Goal: Ask a question: Seek information or help from site administrators or community

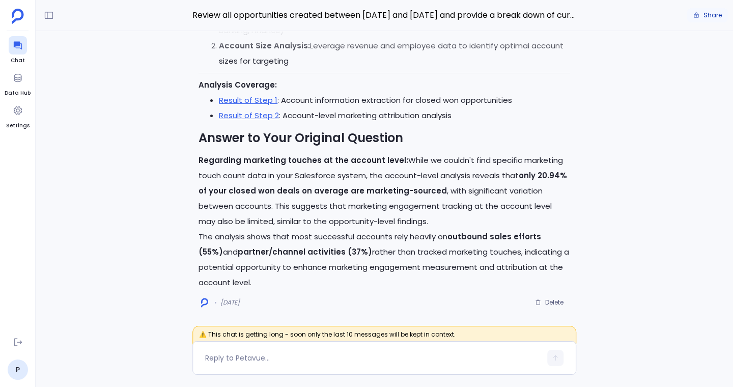
click at [708, 15] on span "Share" at bounding box center [712, 15] width 18 height 8
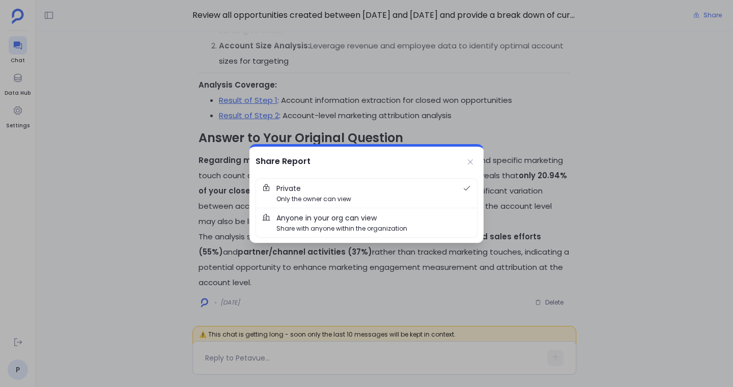
click at [417, 220] on span "Anyone in your org can view Share with anyone within the organization" at bounding box center [373, 222] width 194 height 21
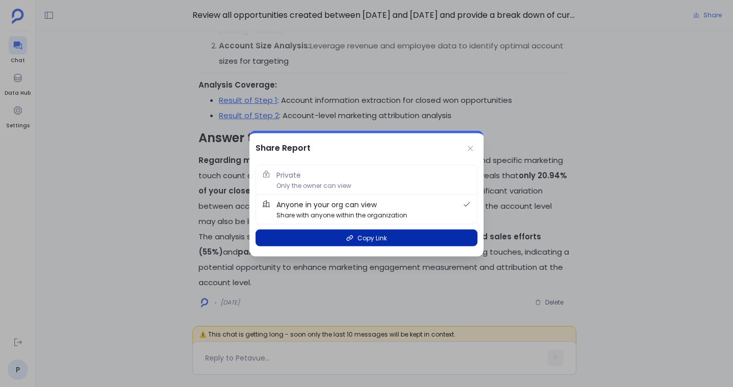
click at [364, 238] on span "Copy Link" at bounding box center [372, 238] width 30 height 10
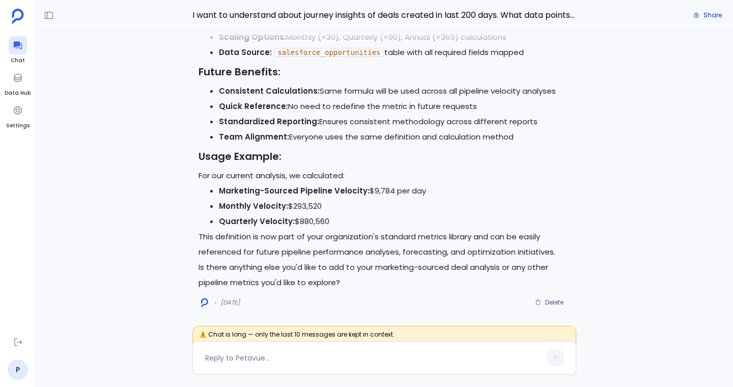
click at [703, 15] on button "Share" at bounding box center [707, 15] width 41 height 14
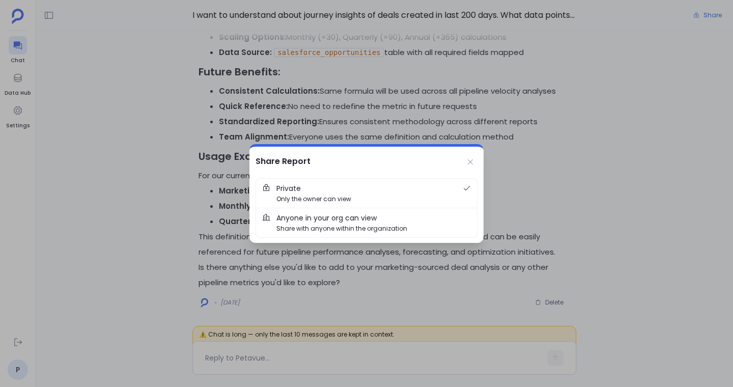
click at [353, 229] on span "Share with anyone within the organization" at bounding box center [341, 228] width 131 height 10
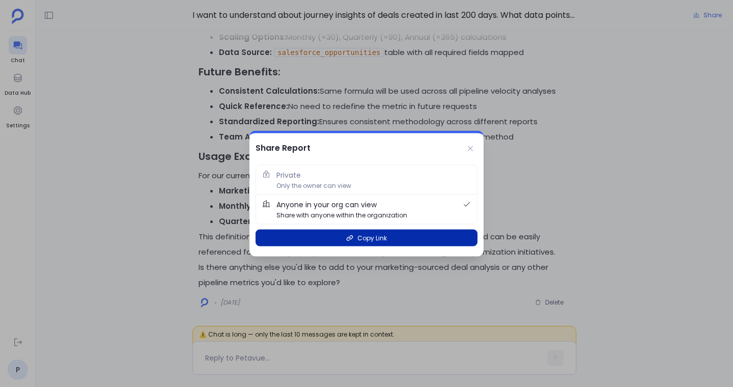
click at [372, 238] on span "Copy Link" at bounding box center [372, 238] width 30 height 10
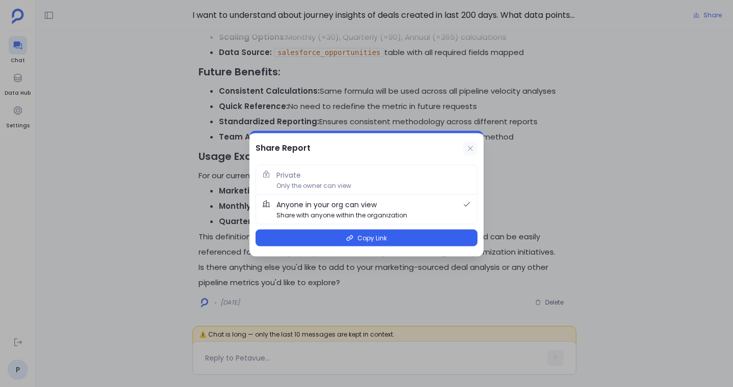
click at [470, 147] on icon at bounding box center [470, 149] width 8 height 8
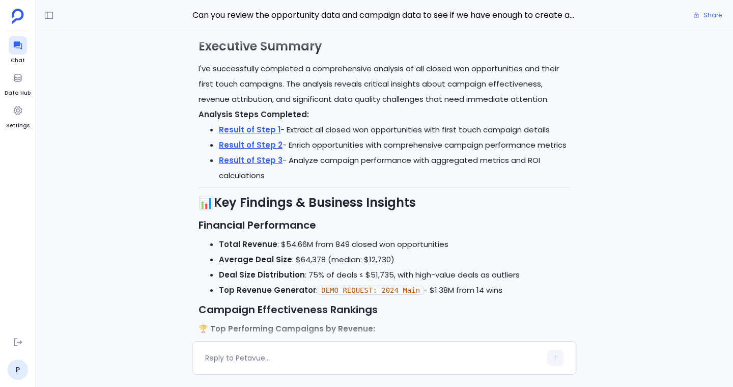
scroll to position [-1650, 0]
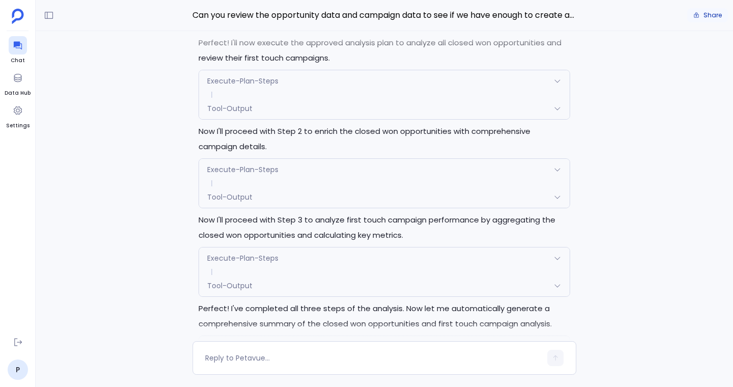
click at [711, 14] on span "Share" at bounding box center [712, 15] width 18 height 8
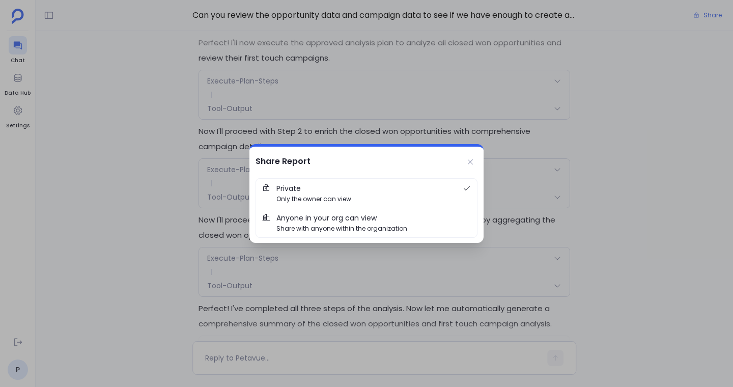
click at [355, 225] on span "Share with anyone within the organization" at bounding box center [341, 228] width 131 height 10
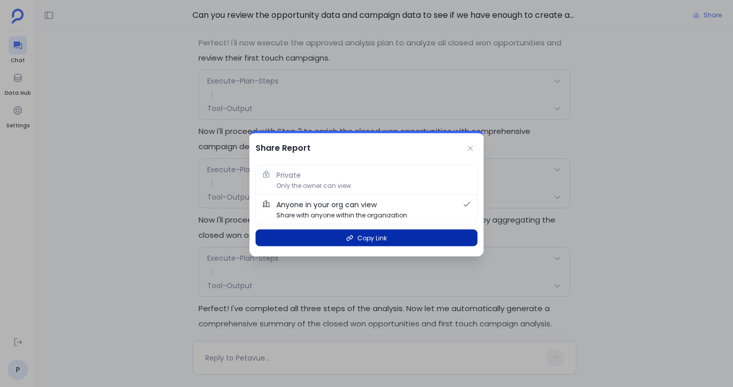
click at [363, 237] on span "Copy Link" at bounding box center [372, 238] width 30 height 10
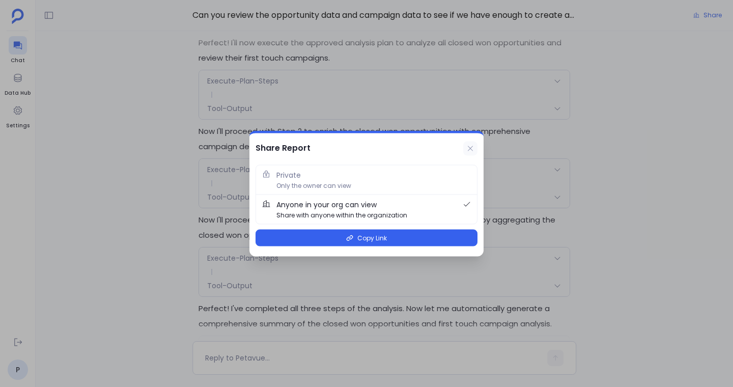
click at [470, 148] on icon at bounding box center [470, 148] width 5 height 5
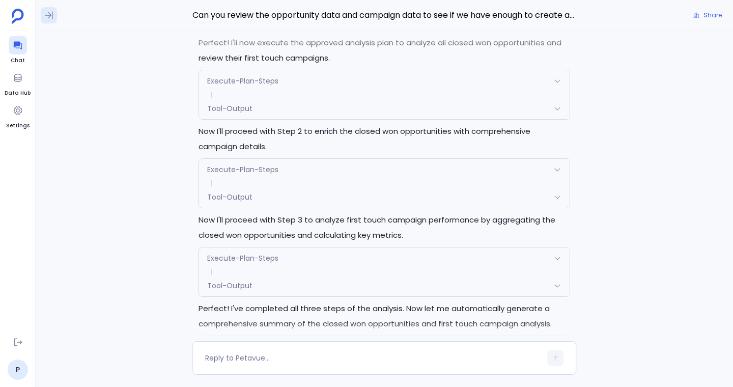
click at [48, 15] on icon at bounding box center [49, 16] width 8 height 8
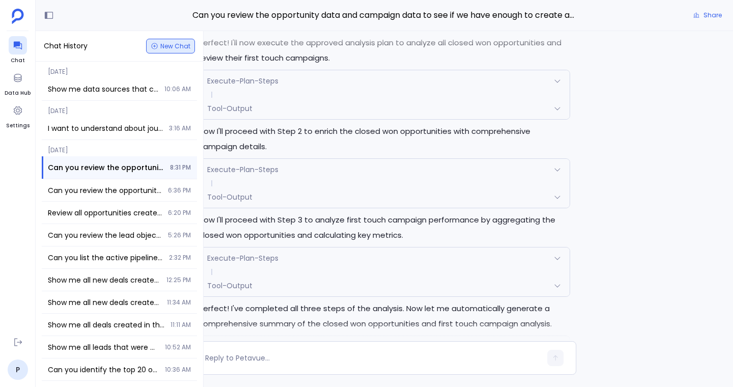
click at [161, 46] on span "New Chat" at bounding box center [175, 46] width 30 height 6
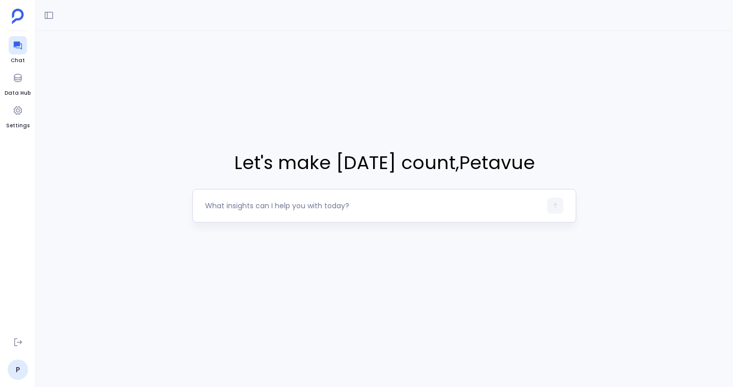
click at [237, 206] on textarea at bounding box center [373, 206] width 336 height 10
type textarea "“Show me data sources that capture the account journey-level information.”"
click at [551, 205] on button "button" at bounding box center [555, 205] width 16 height 16
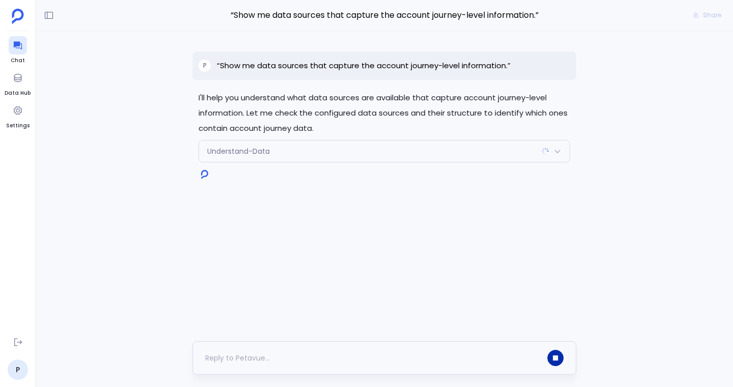
click at [554, 358] on icon "button" at bounding box center [555, 357] width 5 height 5
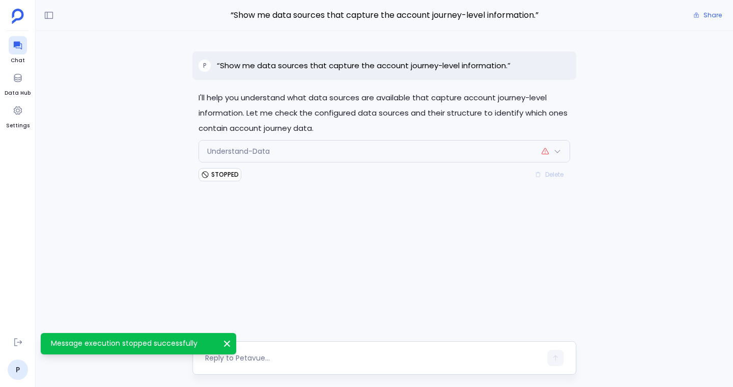
click at [332, 347] on div at bounding box center [384, 358] width 384 height 34
click at [227, 342] on icon "Message execution stopped successfully" at bounding box center [227, 343] width 10 height 10
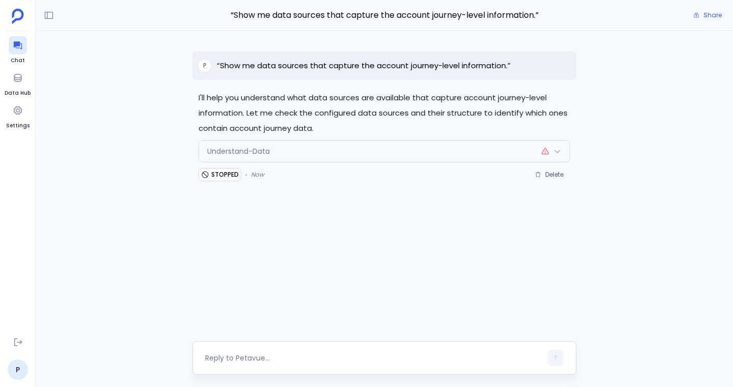
click at [248, 353] on textarea at bounding box center [373, 358] width 336 height 10
click at [271, 353] on textarea at bounding box center [373, 358] width 336 height 10
drag, startPoint x: 488, startPoint y: 358, endPoint x: 210, endPoint y: 359, distance: 277.9
click at [210, 359] on textarea "“Show me data sources that capture the account journey-level information." at bounding box center [373, 358] width 336 height 10
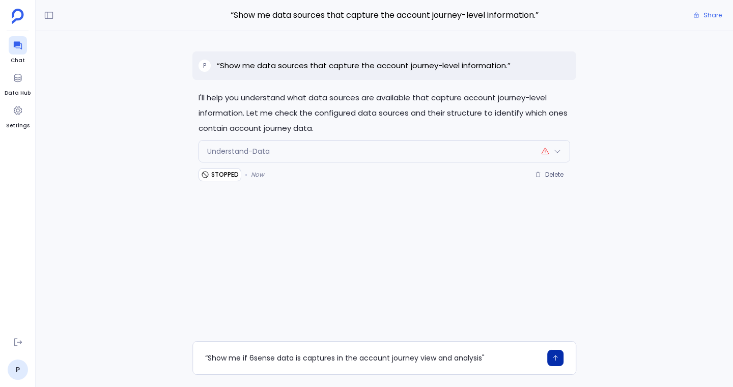
type textarea "“Show me if 6sense data is captures in the account journey view and analysis""
click at [561, 357] on button "button" at bounding box center [555, 358] width 16 height 16
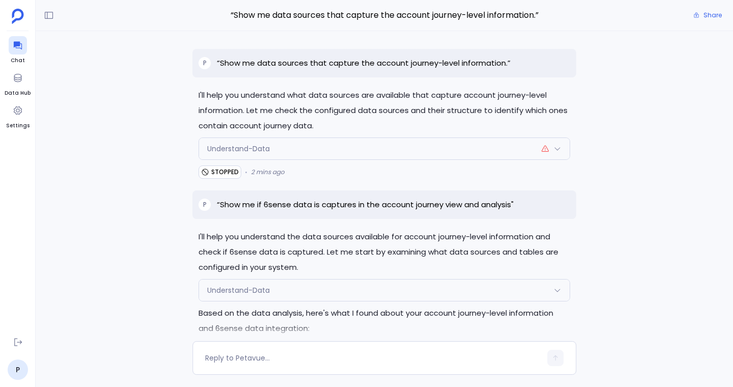
scroll to position [-689, 0]
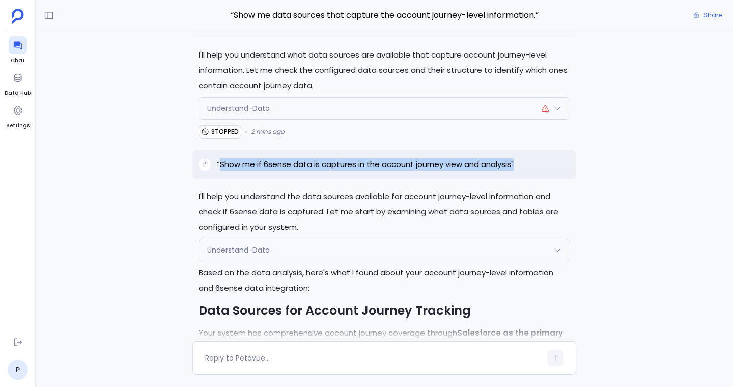
drag, startPoint x: 218, startPoint y: 161, endPoint x: 520, endPoint y: 161, distance: 301.8
click at [520, 161] on div "P “Show me if 6sense data is captures in the account journey view and analysis"" at bounding box center [384, 164] width 384 height 29
copy p "Show me if 6sense data is captures in the account journey view and analysis""
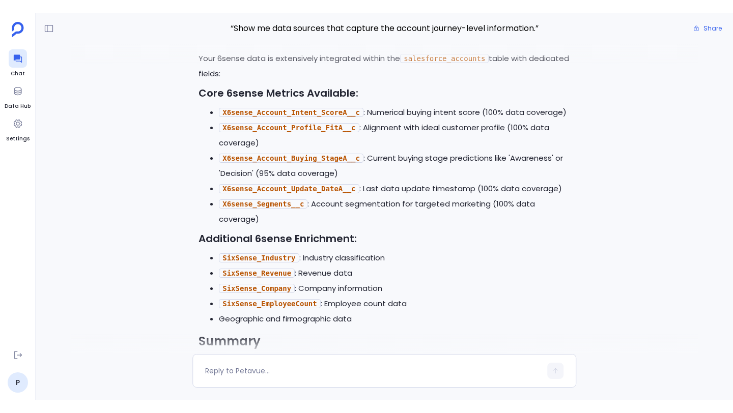
scroll to position [0, 0]
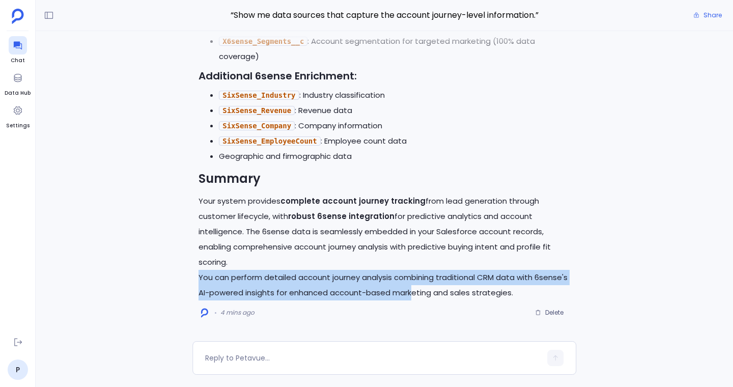
drag, startPoint x: 200, startPoint y: 278, endPoint x: 447, endPoint y: 292, distance: 247.7
click at [447, 292] on p "You can perform detailed account journey analysis combining traditional CRM dat…" at bounding box center [385, 285] width 372 height 31
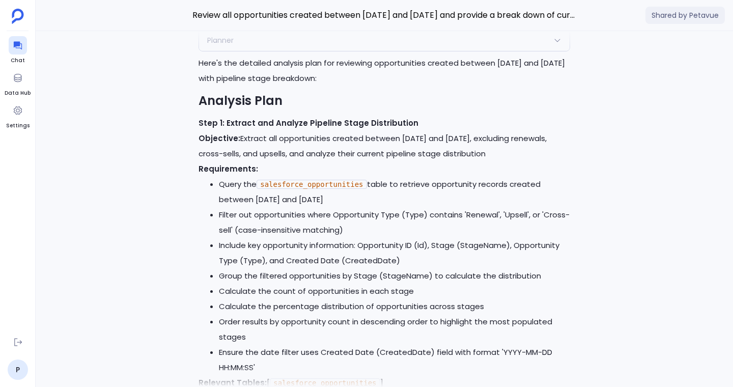
scroll to position [-9617, 0]
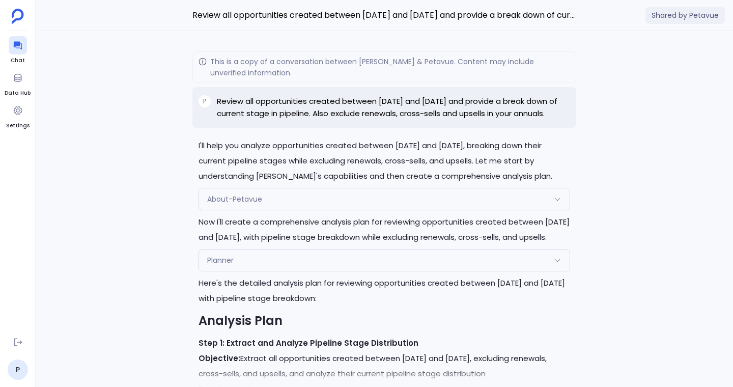
drag, startPoint x: 217, startPoint y: 102, endPoint x: 281, endPoint y: 125, distance: 67.8
click at [281, 120] on p "Review all opportunities created between [DATE] and [DATE] and provide a break …" at bounding box center [393, 107] width 353 height 24
copy p "Review all opportunities created between [DATE] and [DATE] and provide a break …"
click at [20, 47] on icon at bounding box center [18, 45] width 10 height 10
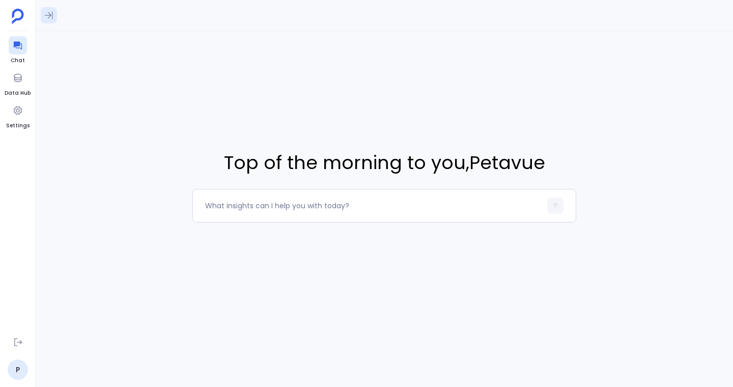
click at [51, 14] on icon at bounding box center [49, 15] width 10 height 10
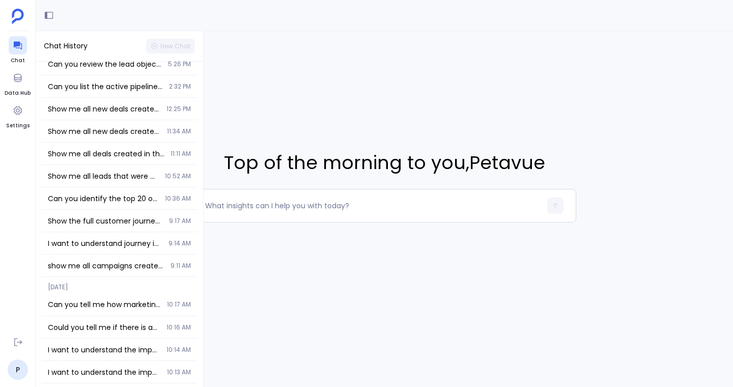
scroll to position [79, 0]
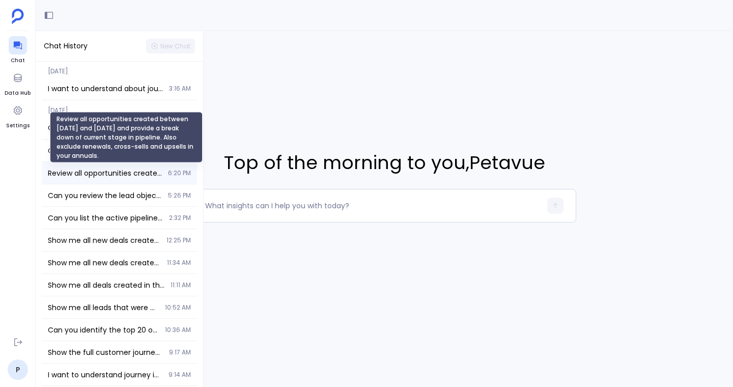
click at [132, 172] on span "Review all opportunities created between [DATE] and [DATE] and provide a break …" at bounding box center [105, 173] width 114 height 10
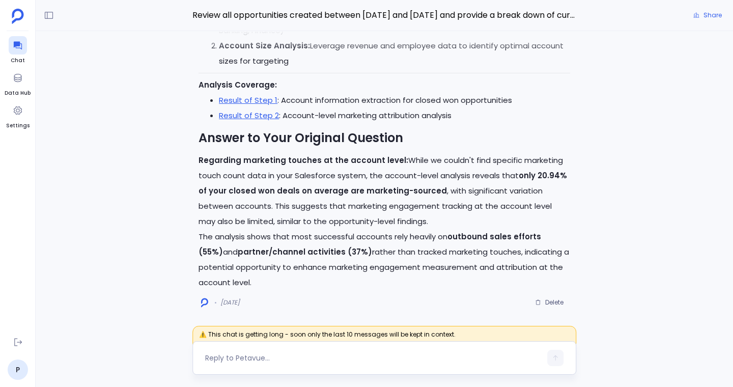
click at [299, 361] on textarea at bounding box center [373, 358] width 336 height 10
click at [298, 357] on textarea "Can you create a table" at bounding box center [373, 358] width 336 height 10
drag, startPoint x: 351, startPoint y: 358, endPoint x: 290, endPoint y: 357, distance: 60.6
click at [290, 357] on textarea "Can you create a table for this analysis" at bounding box center [373, 358] width 336 height 10
type textarea "Can you create a report for this analysis"
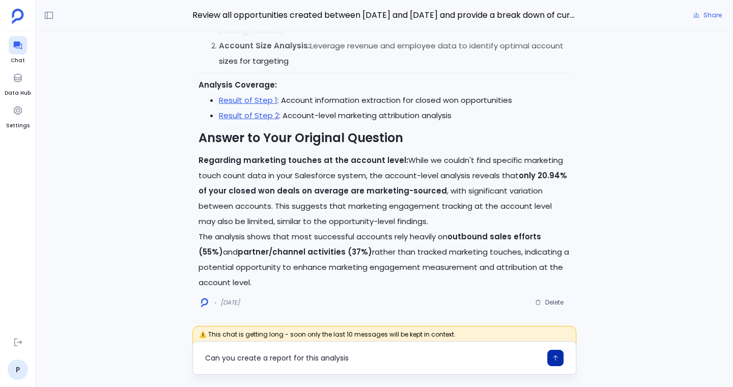
click at [557, 357] on icon "button" at bounding box center [555, 357] width 7 height 7
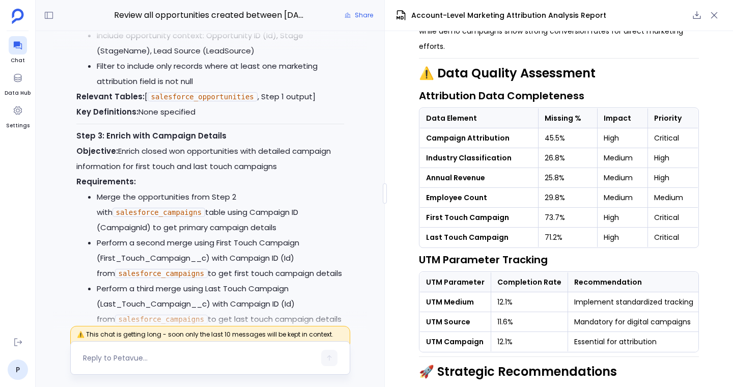
scroll to position [-10718, 0]
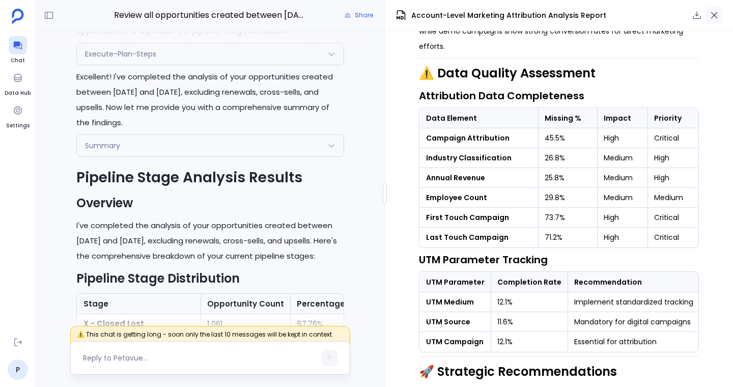
click at [717, 16] on icon "button" at bounding box center [714, 15] width 10 height 10
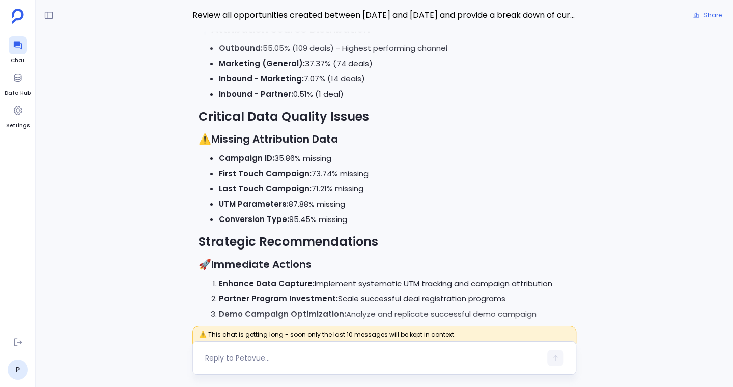
scroll to position [-5063, 0]
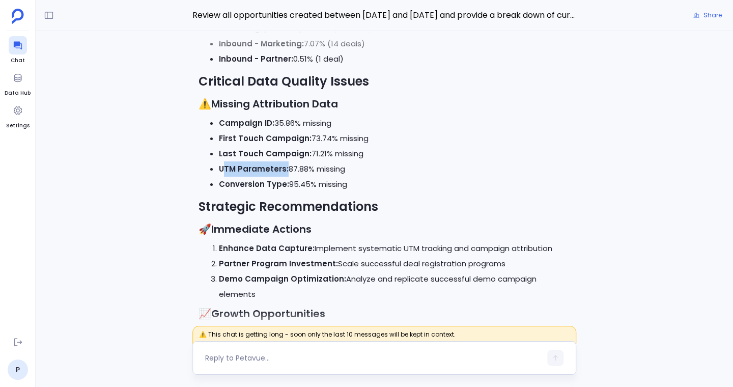
drag, startPoint x: 285, startPoint y: 167, endPoint x: 223, endPoint y: 167, distance: 61.6
click at [223, 167] on li "UTM Parameters: 87.88% missing" at bounding box center [394, 168] width 351 height 15
drag, startPoint x: 364, startPoint y: 135, endPoint x: 213, endPoint y: 137, distance: 151.2
click at [219, 137] on li "First Touch Campaign: 73.74% missing" at bounding box center [394, 138] width 351 height 15
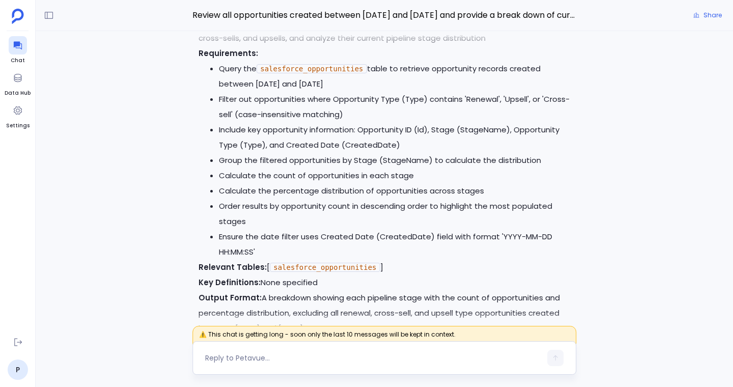
scroll to position [-9807, 0]
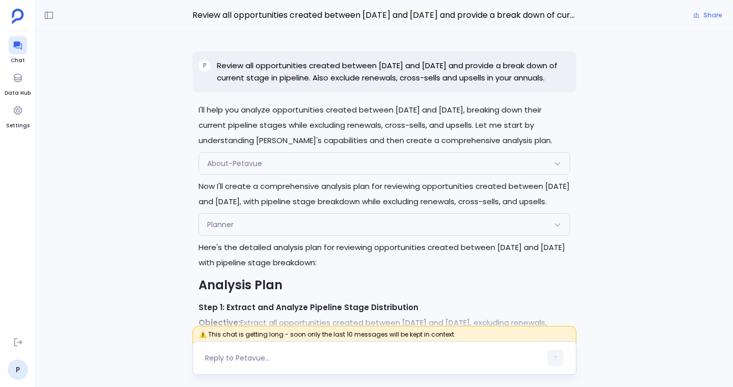
drag, startPoint x: 217, startPoint y: 64, endPoint x: 274, endPoint y: 89, distance: 62.7
click at [274, 84] on p "Review all opportunities created between [DATE] and [DATE] and provide a break …" at bounding box center [393, 72] width 353 height 24
copy p "Review all opportunities created between [DATE] and [DATE] and provide a break …"
click at [48, 14] on icon at bounding box center [49, 15] width 10 height 10
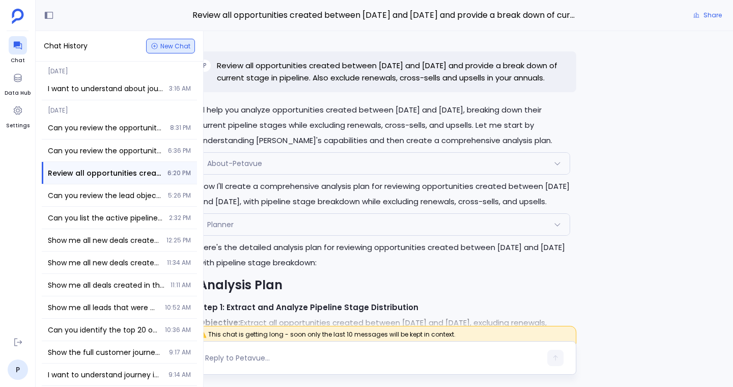
click at [165, 46] on span "New Chat" at bounding box center [175, 46] width 30 height 6
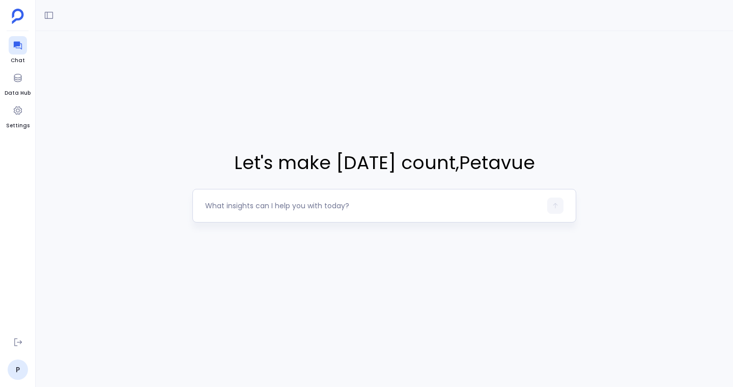
click at [245, 206] on textarea at bounding box center [373, 206] width 336 height 10
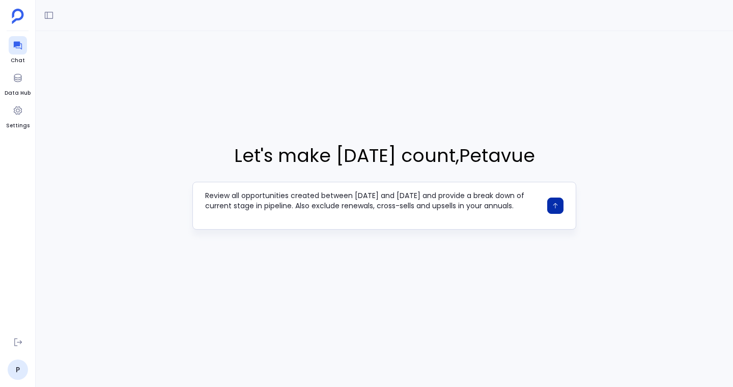
type textarea "Review all opportunities created between [DATE] and [DATE] and provide a break …"
click at [556, 208] on icon "button" at bounding box center [555, 205] width 7 height 7
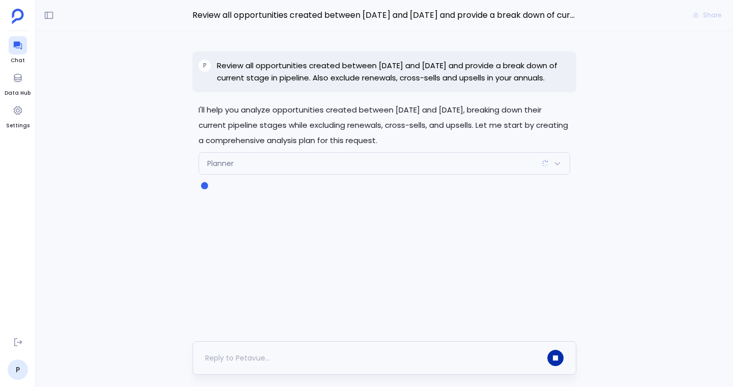
click at [552, 354] on button "button" at bounding box center [555, 358] width 16 height 16
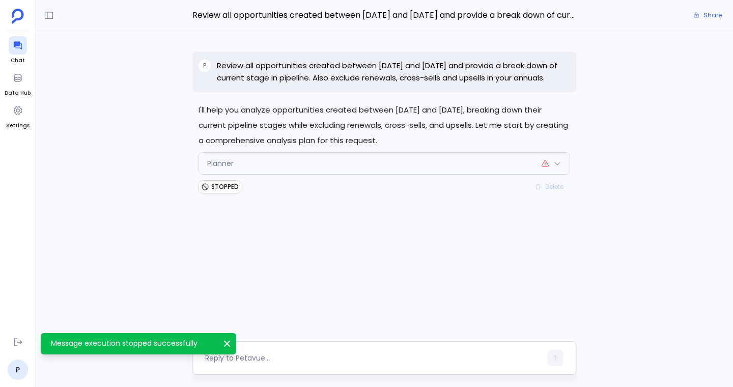
click at [420, 356] on div at bounding box center [373, 358] width 336 height 16
click at [226, 339] on icon "Message execution stopped successfully" at bounding box center [227, 343] width 10 height 10
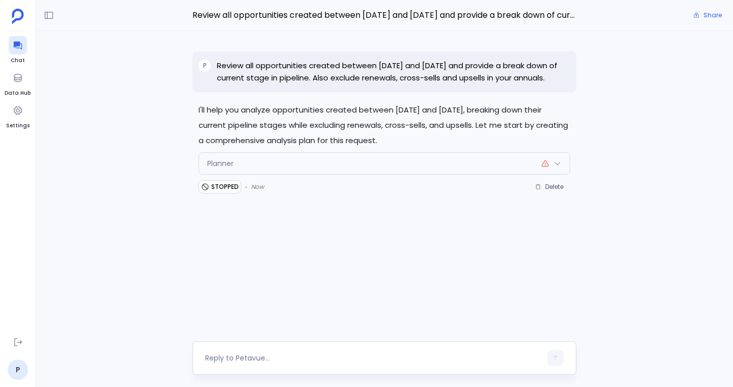
click at [248, 349] on div at bounding box center [384, 358] width 384 height 34
click at [246, 357] on textarea at bounding box center [373, 358] width 336 height 10
click at [275, 356] on textarea "Review the account journey for 6sense data for" at bounding box center [373, 358] width 336 height 10
click at [307, 360] on textarea "Review the account journey for 6sense data for" at bounding box center [373, 358] width 336 height 10
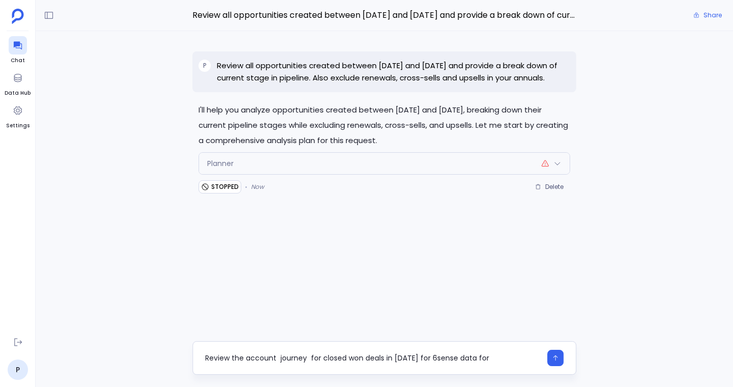
click at [206, 357] on textarea "Review the account journey for closed won deals in 2025 for 6sense data for" at bounding box center [373, 358] width 336 height 10
click at [308, 360] on textarea "Review the account journey for closed won deals in 2025 for 6sense data for" at bounding box center [373, 358] width 336 height 10
click at [485, 358] on textarea "Review the account journey for closed won deals in 2025 for 6sense data for" at bounding box center [373, 358] width 336 height 10
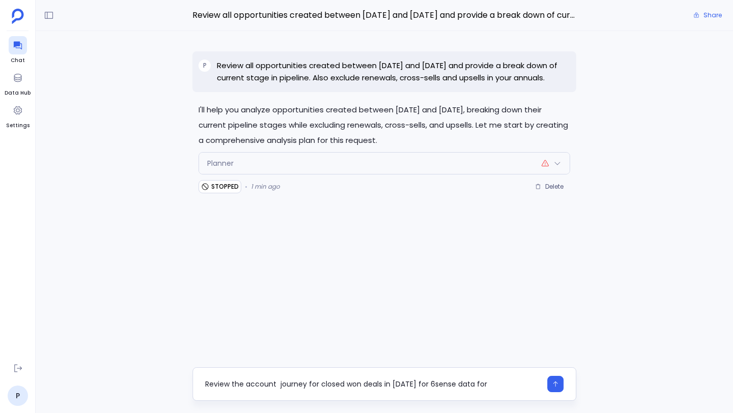
click at [503, 386] on textarea "Review the account journey for closed won deals in 2025 for 6sense data for" at bounding box center [373, 384] width 336 height 10
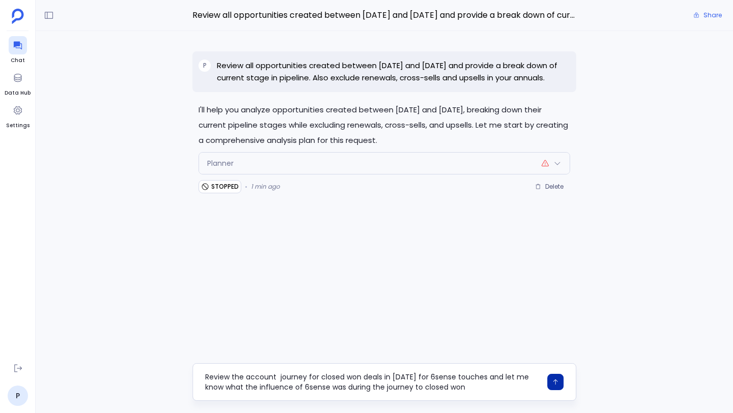
type textarea "Review the account journey for closed won deals in [DATE] for 6sense touches an…"
click at [562, 385] on button "button" at bounding box center [555, 382] width 16 height 16
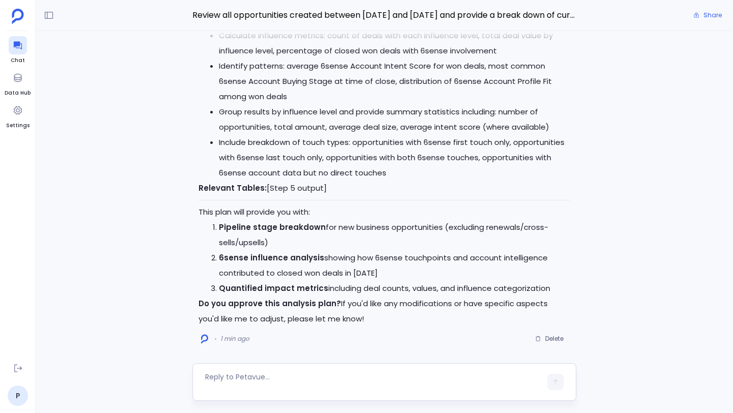
click at [284, 380] on textarea at bounding box center [373, 382] width 336 height 20
type textarea "approve"
click at [557, 386] on icon "button" at bounding box center [555, 384] width 7 height 7
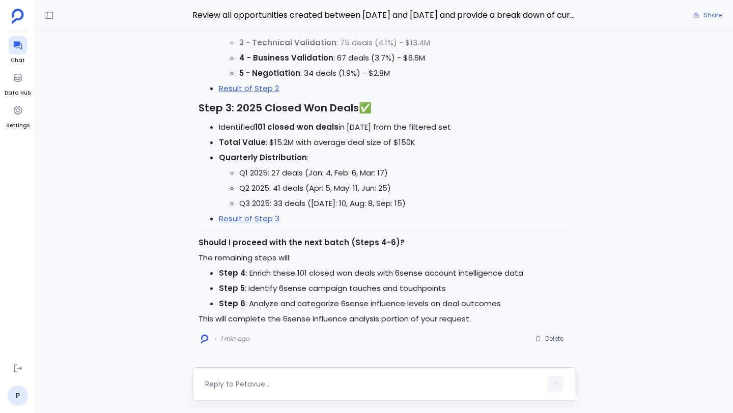
click at [292, 383] on textarea at bounding box center [373, 384] width 336 height 10
type textarea "proceed"
click at [556, 384] on icon "button" at bounding box center [555, 384] width 7 height 7
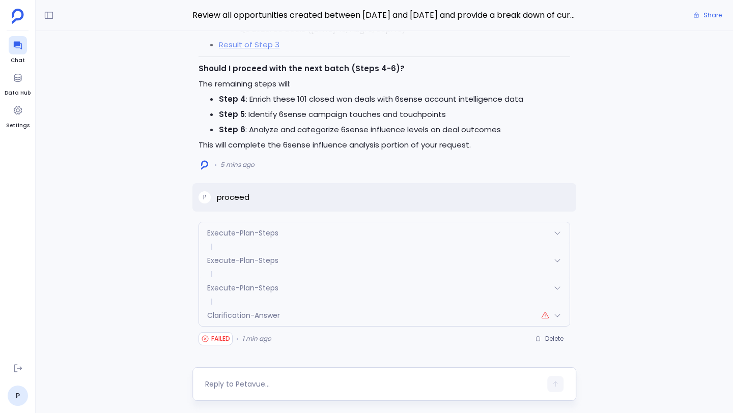
click at [318, 385] on textarea at bounding box center [373, 384] width 336 height 10
type textarea "proceed"
click at [556, 384] on icon "button" at bounding box center [555, 384] width 7 height 7
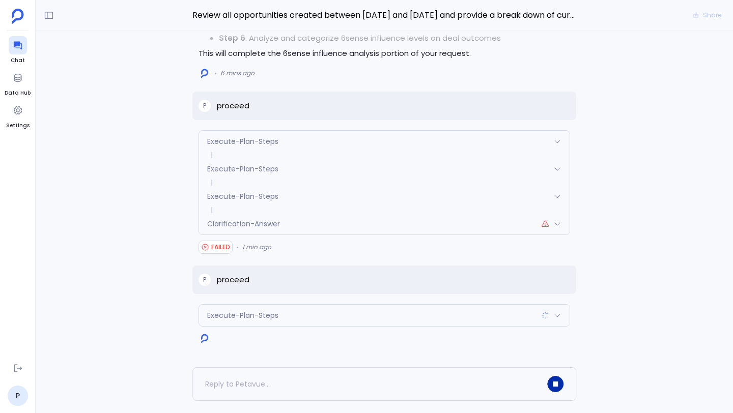
click at [561, 226] on div "Clarification-Answer" at bounding box center [384, 223] width 371 height 21
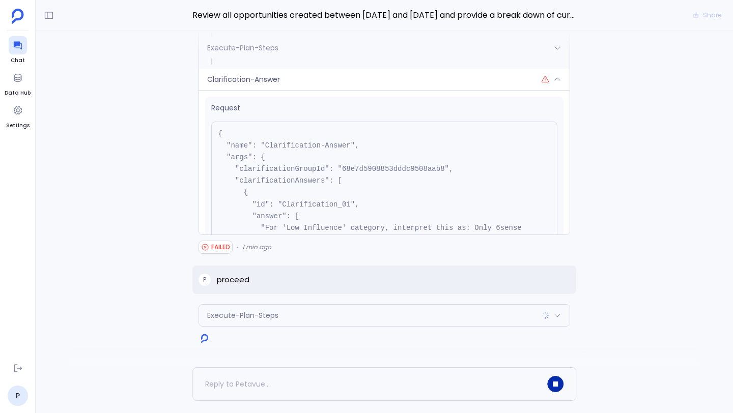
click at [557, 78] on icon at bounding box center [557, 79] width 8 height 8
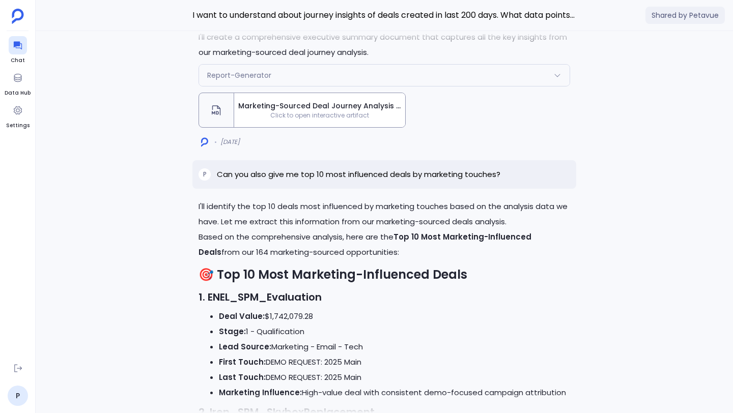
scroll to position [-4601, 0]
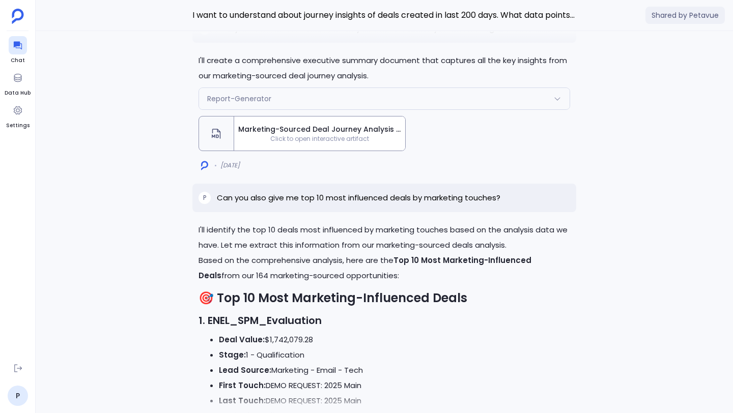
click at [331, 124] on span "Marketing-Sourced Deal Journey Analysis - Executive Summary" at bounding box center [319, 129] width 163 height 11
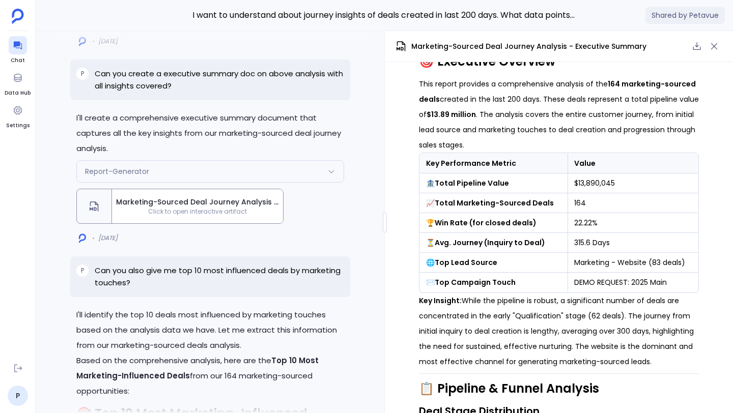
scroll to position [0, 0]
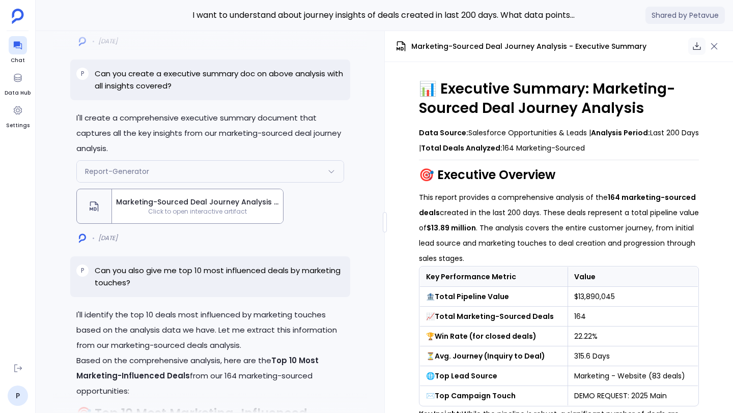
click at [695, 46] on icon "button" at bounding box center [697, 46] width 10 height 10
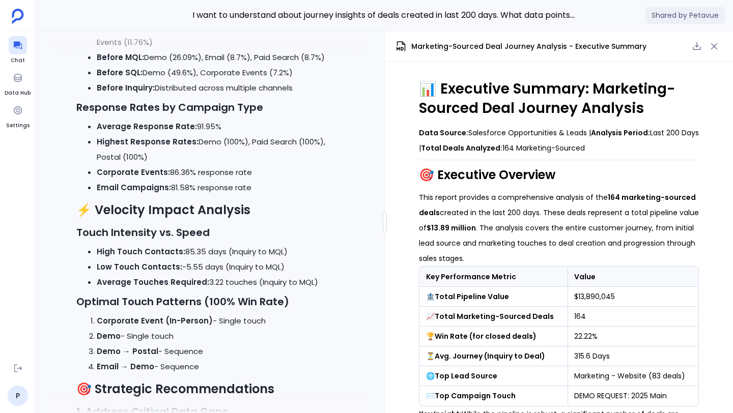
scroll to position [-6777, 0]
